Goal: Obtain resource: Download file/media

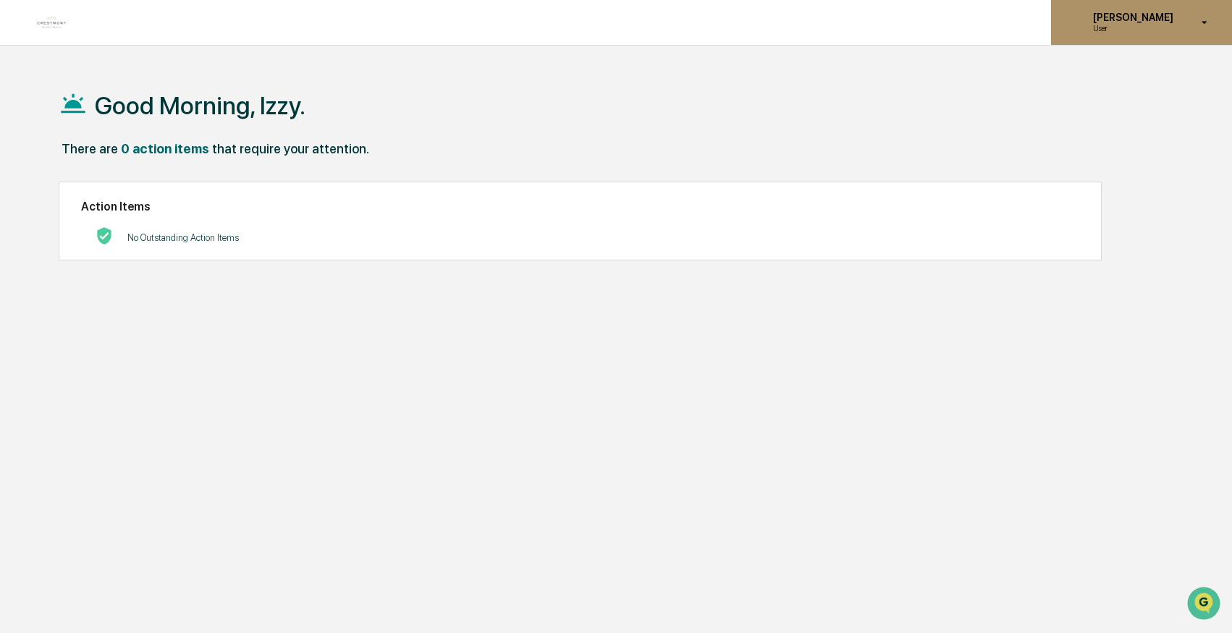
click at [1146, 25] on p "User" at bounding box center [1130, 28] width 99 height 10
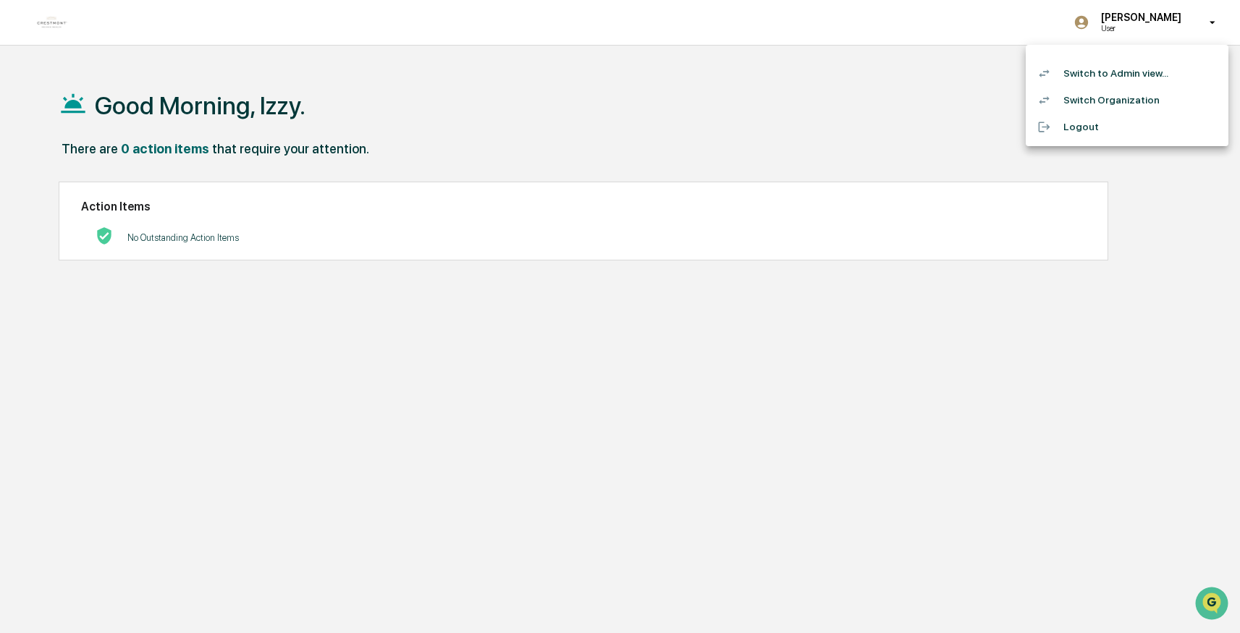
click at [1141, 71] on li "Switch to Admin view..." at bounding box center [1126, 73] width 203 height 27
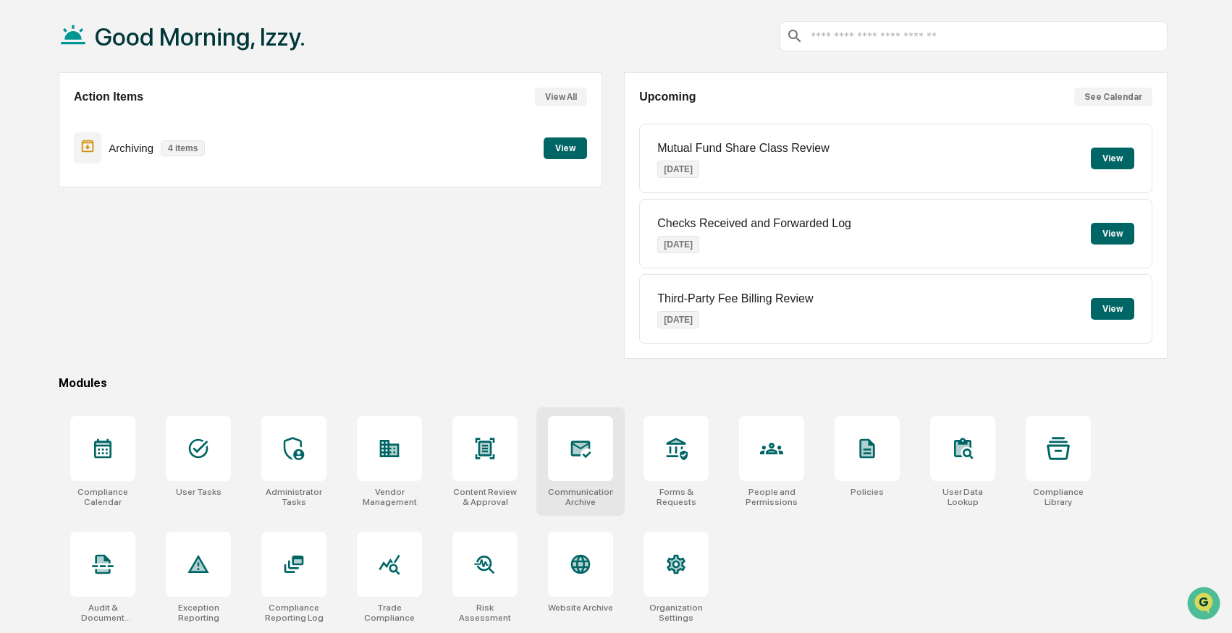
scroll to position [70, 0]
click at [487, 457] on icon at bounding box center [484, 448] width 23 height 23
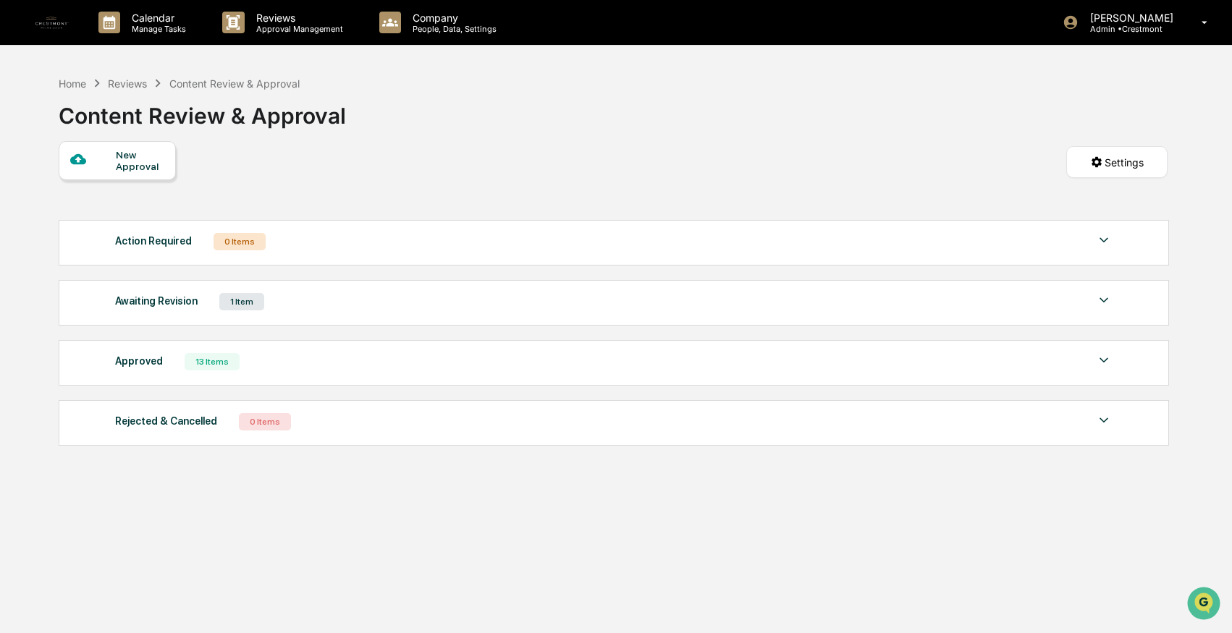
click at [180, 304] on div "Awaiting Revision" at bounding box center [156, 301] width 82 height 19
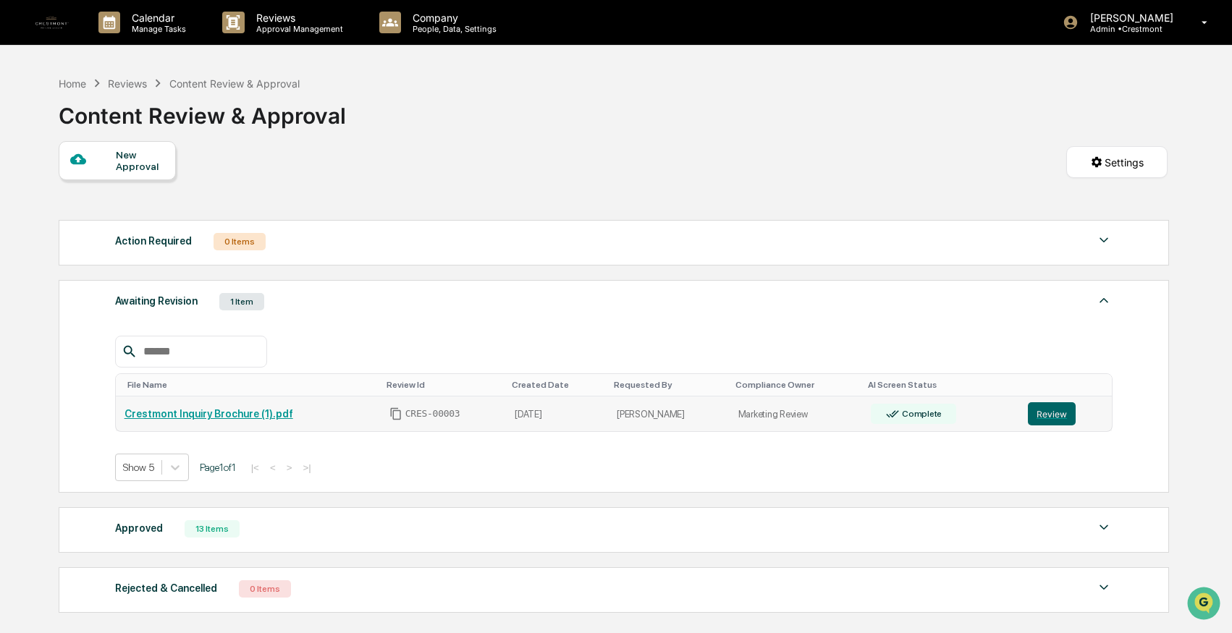
click at [243, 416] on link "Crestmont Inquiry Brochure (1).pdf" at bounding box center [208, 414] width 169 height 12
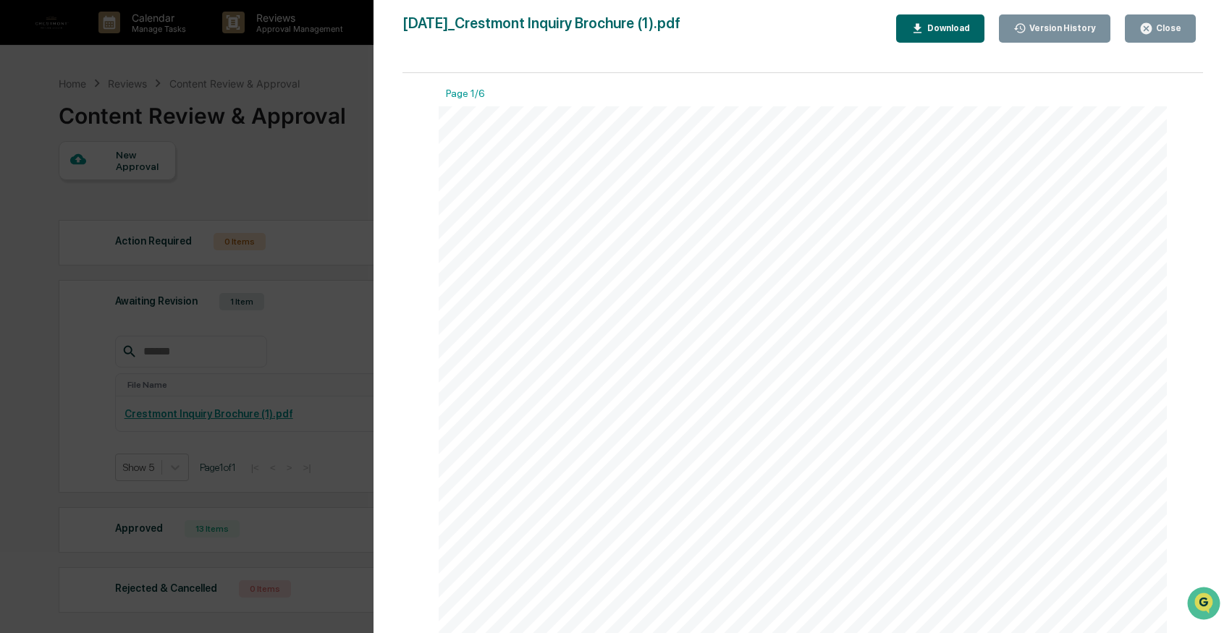
click at [1057, 32] on div "Version History" at bounding box center [1060, 28] width 69 height 10
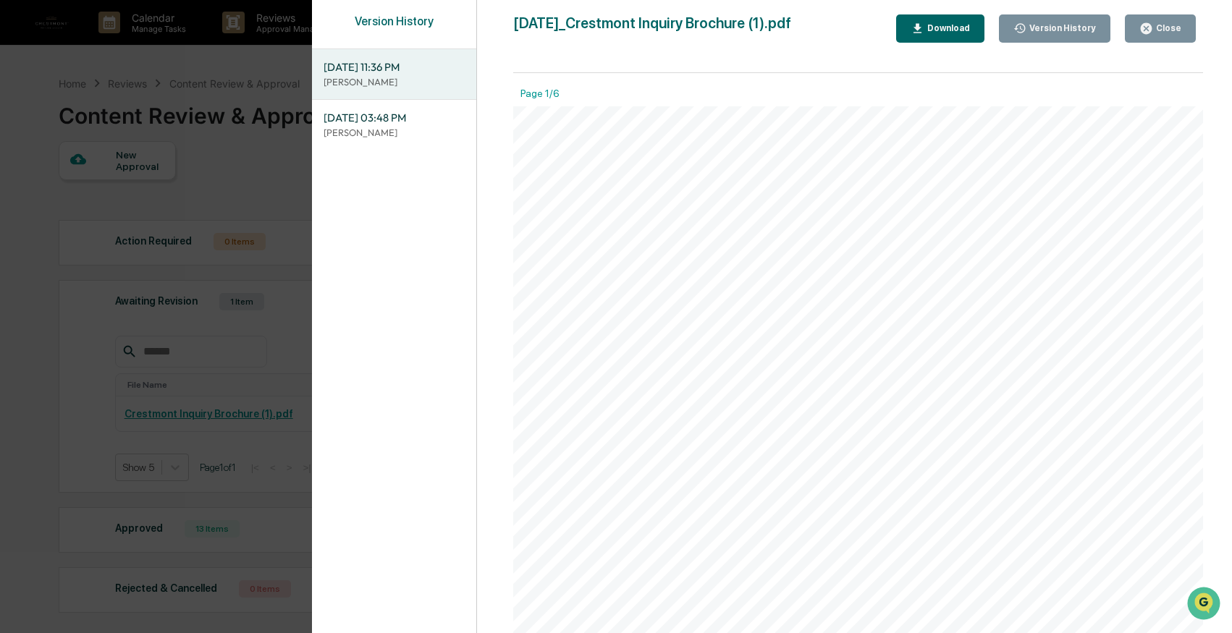
click at [953, 33] on div "Download" at bounding box center [947, 28] width 46 height 10
click at [198, 148] on div "Version History [DATE] 11:36 PM [PERSON_NAME] [DATE] 03:48 PM [PERSON_NAME] [DA…" at bounding box center [616, 316] width 1232 height 633
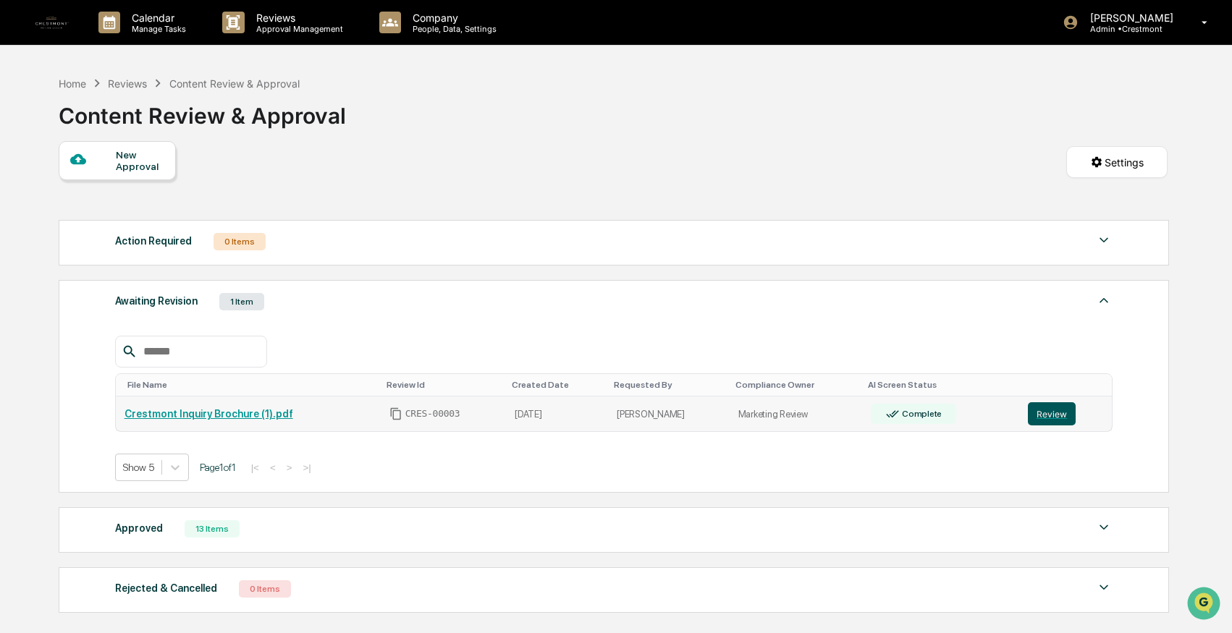
click at [1054, 423] on button "Review" at bounding box center [1052, 413] width 48 height 23
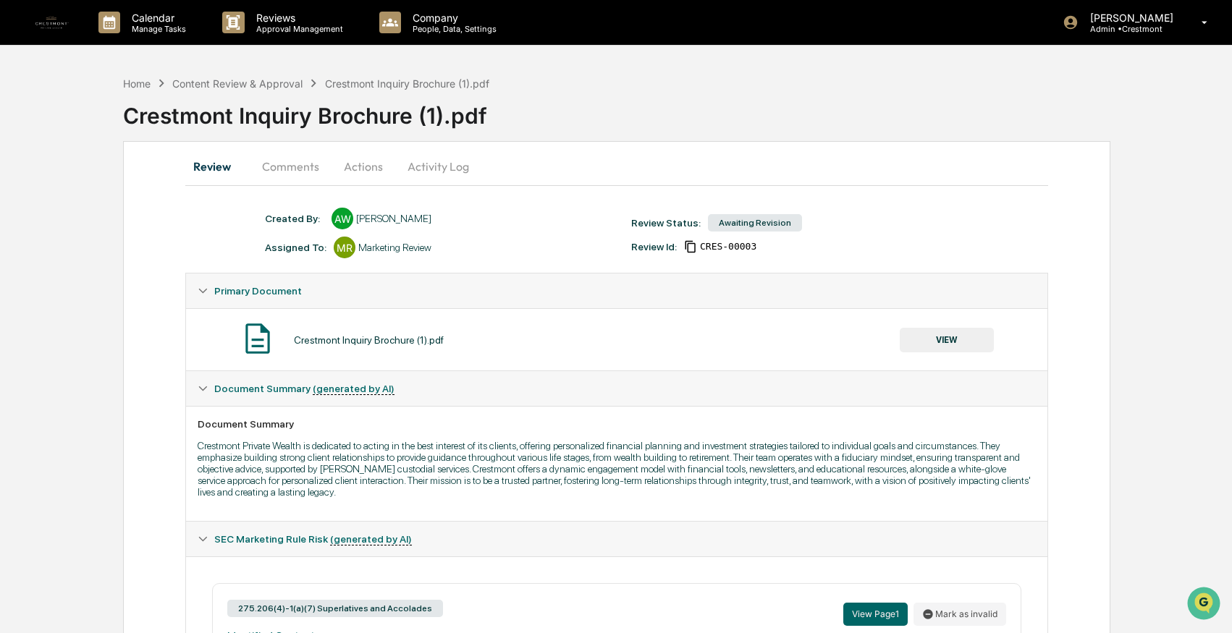
click at [931, 344] on button "VIEW" at bounding box center [947, 340] width 94 height 25
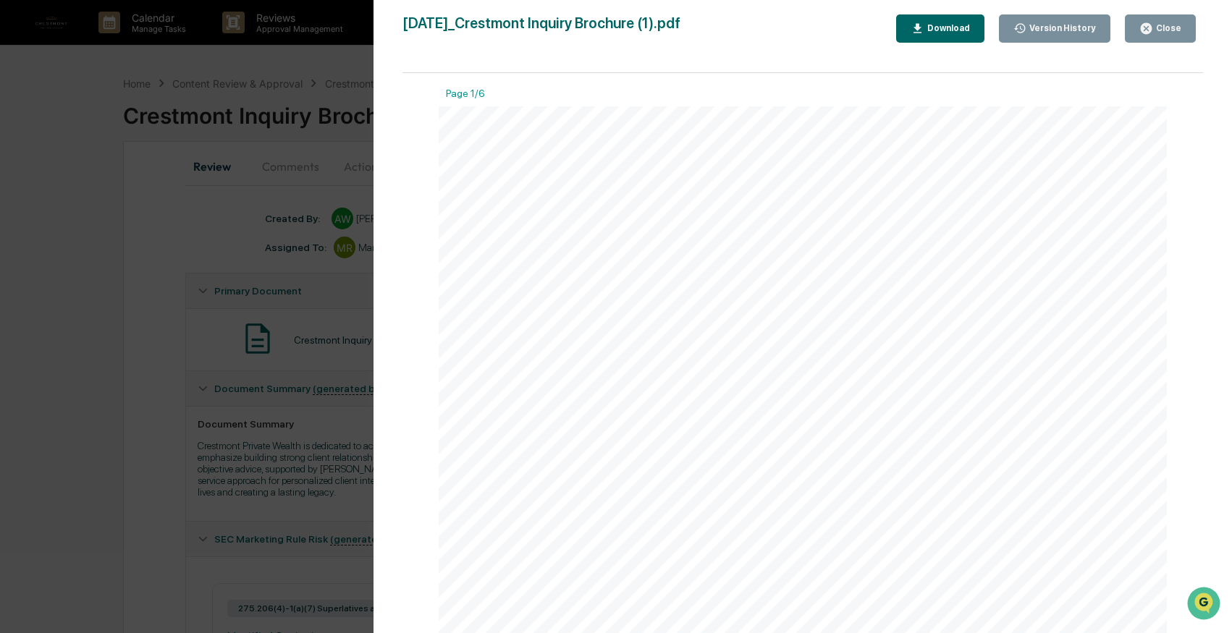
click at [207, 192] on div "Version History [DATE] 11:36 PM [PERSON_NAME] [DATE] 03:48 PM [PERSON_NAME] [DA…" at bounding box center [616, 316] width 1232 height 633
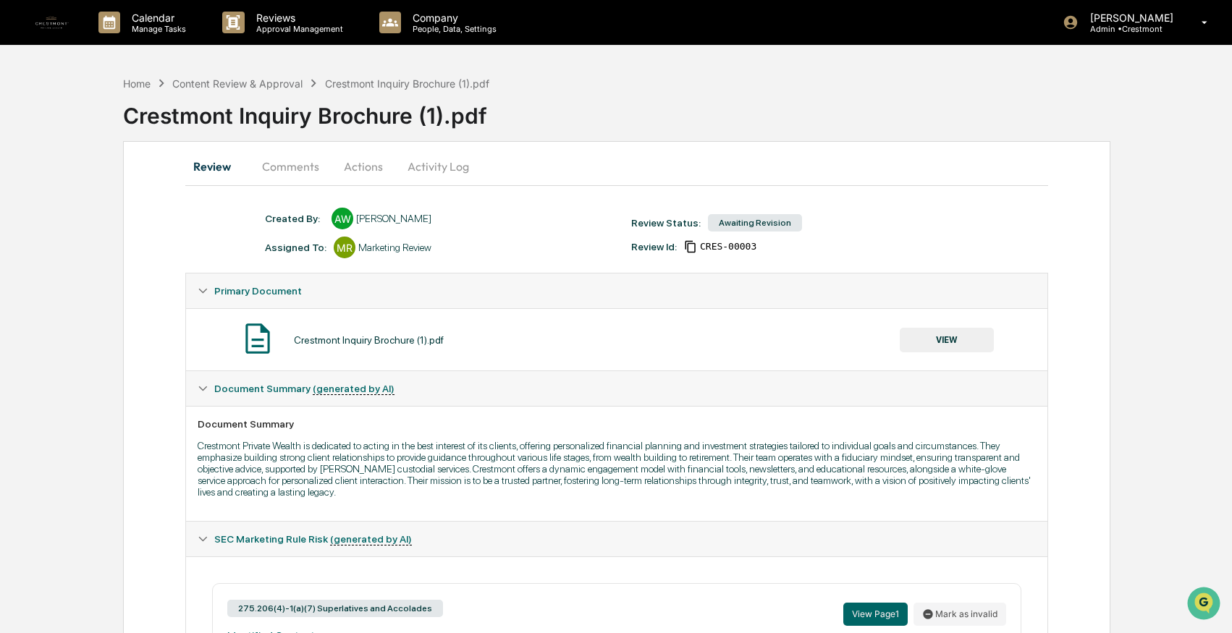
click at [935, 338] on button "VIEW" at bounding box center [947, 340] width 94 height 25
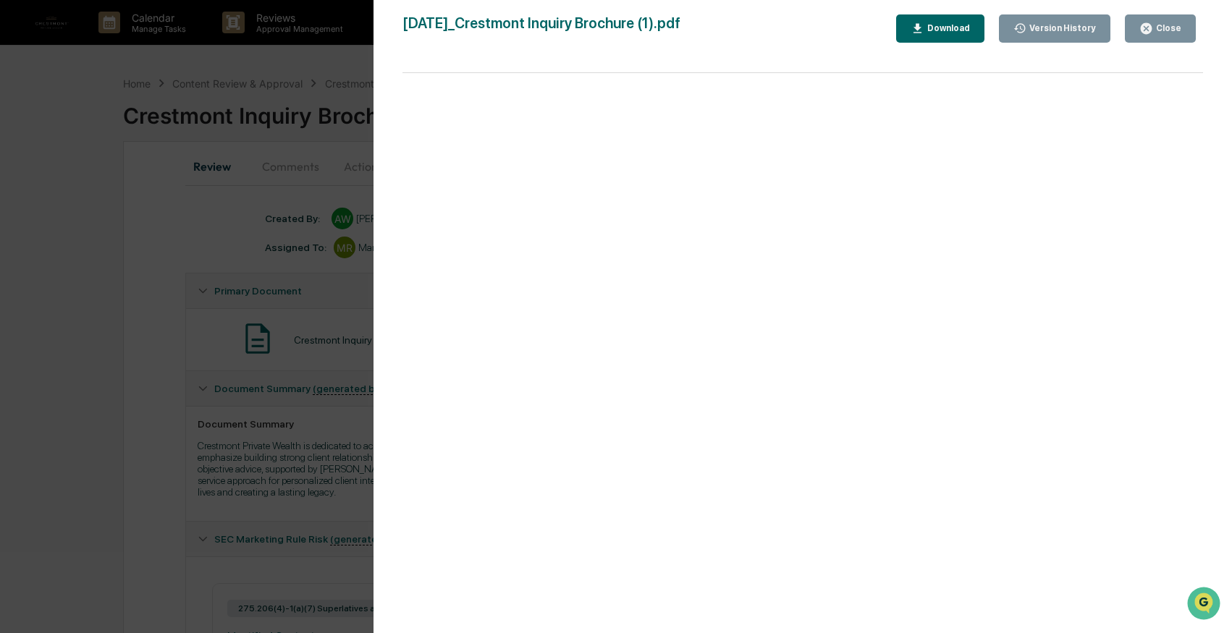
click at [1049, 29] on div "Version History" at bounding box center [1060, 28] width 69 height 10
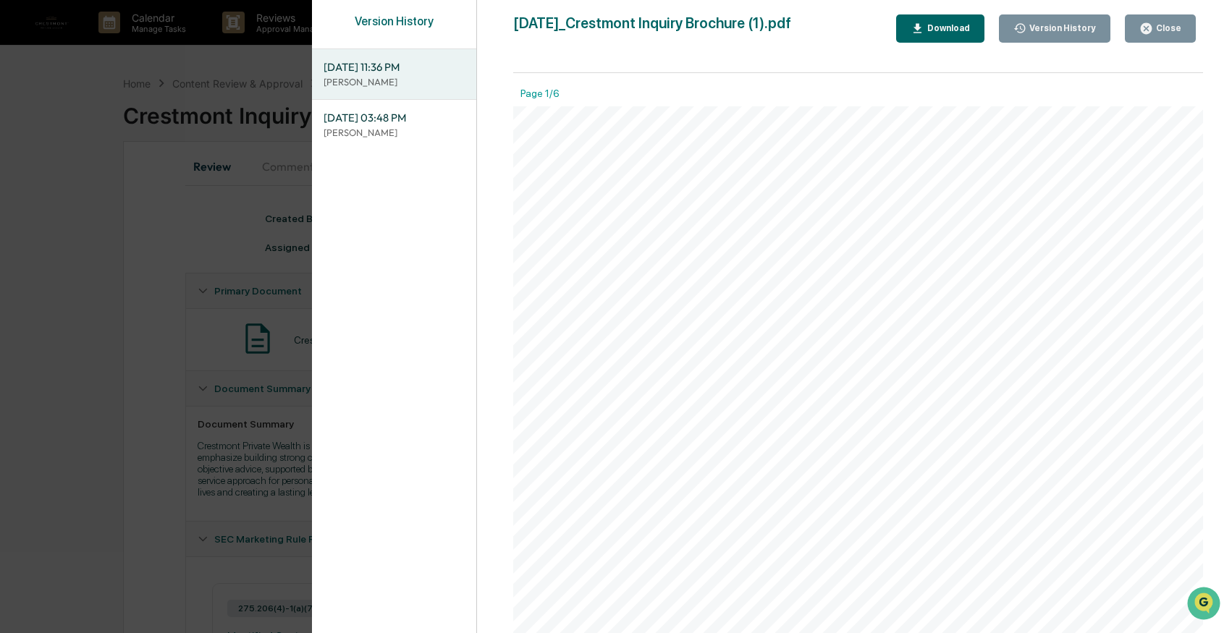
click at [245, 203] on div "Version History [DATE] 11:36 PM [PERSON_NAME] [DATE] 03:48 PM [PERSON_NAME] [DA…" at bounding box center [616, 316] width 1232 height 633
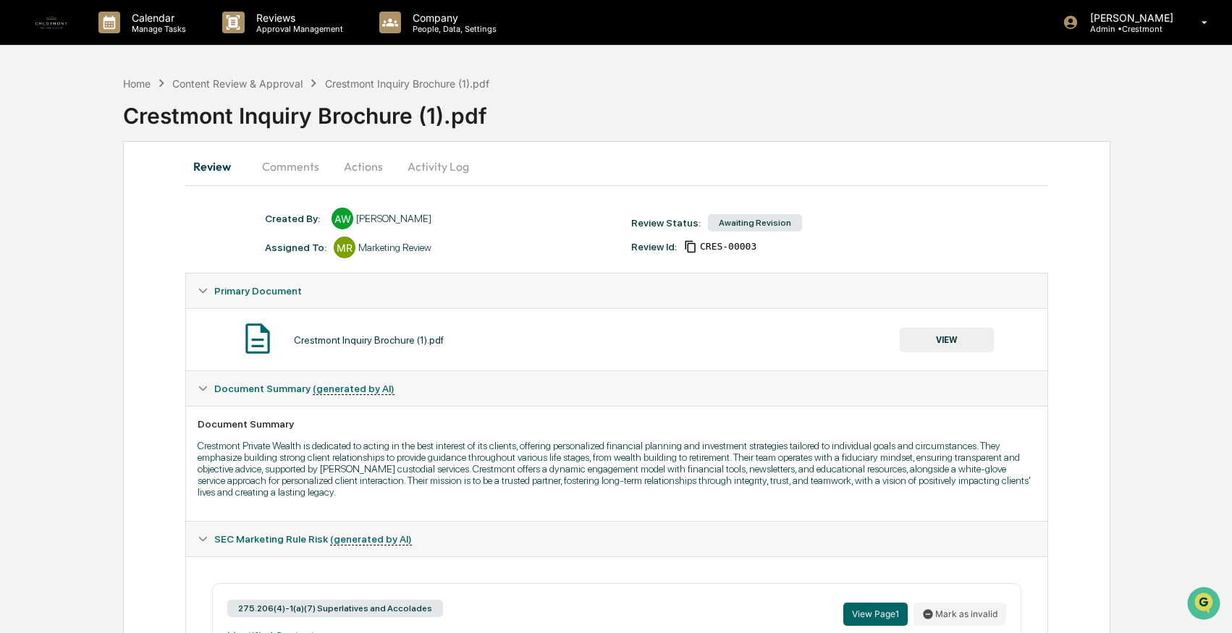
click at [962, 341] on button "VIEW" at bounding box center [947, 340] width 94 height 25
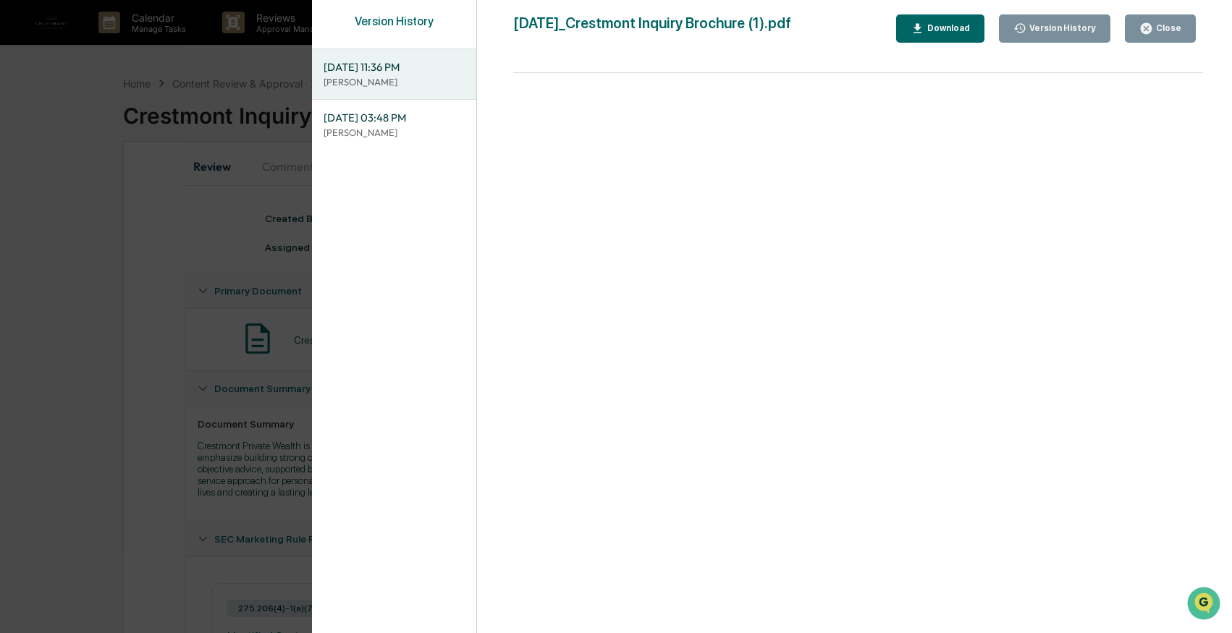
click at [1062, 30] on div "Version History" at bounding box center [1060, 28] width 69 height 10
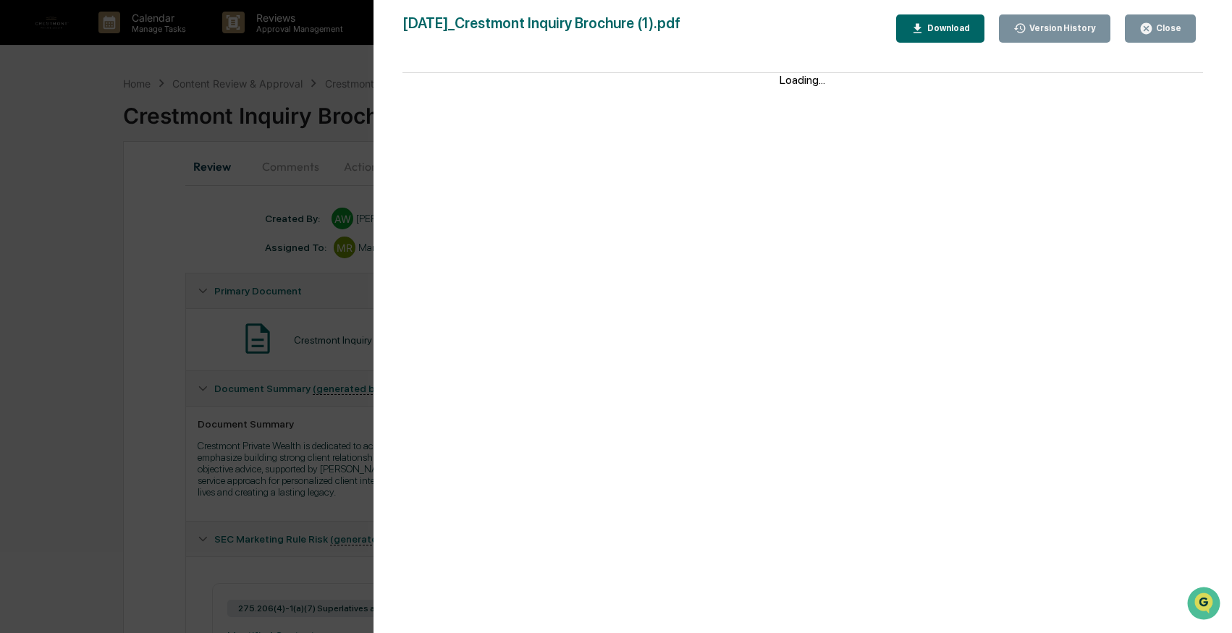
click at [1057, 30] on div "Version History" at bounding box center [1060, 28] width 69 height 10
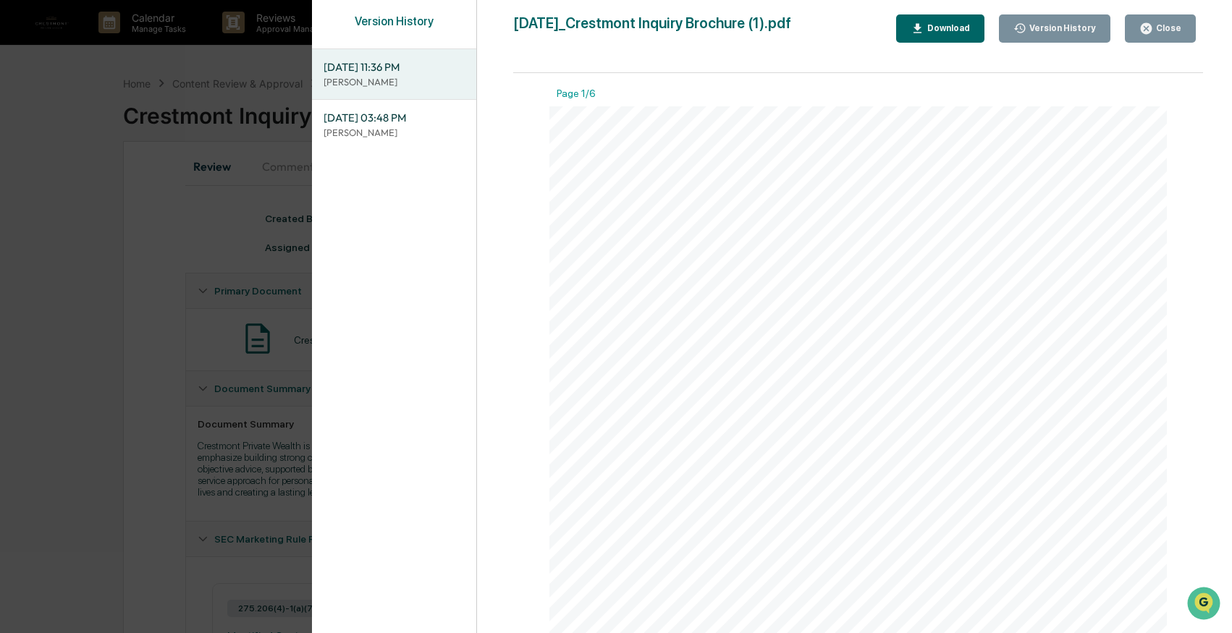
click at [367, 72] on span "[DATE] 11:36 PM" at bounding box center [394, 67] width 142 height 16
click at [952, 34] on div "Download" at bounding box center [939, 29] width 59 height 14
click at [217, 238] on div "Version History [DATE] 11:36 PM [PERSON_NAME] [DATE] 03:48 PM [PERSON_NAME] [DA…" at bounding box center [616, 316] width 1232 height 633
